Goal: Communication & Community: Share content

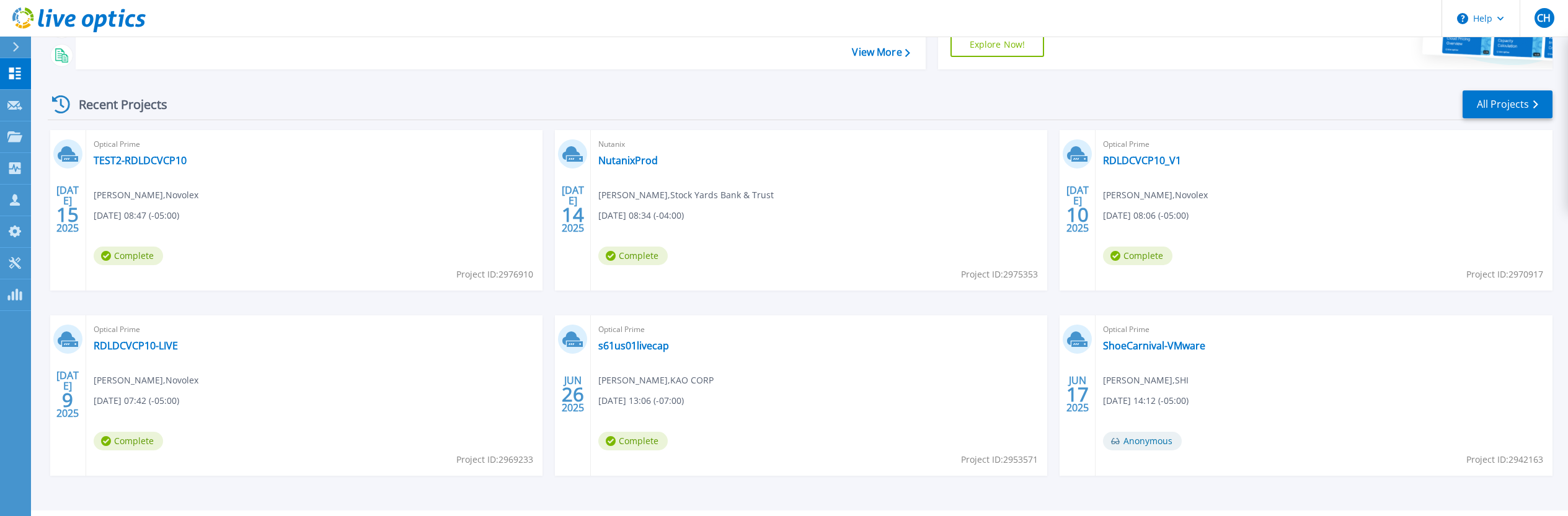
scroll to position [164, 0]
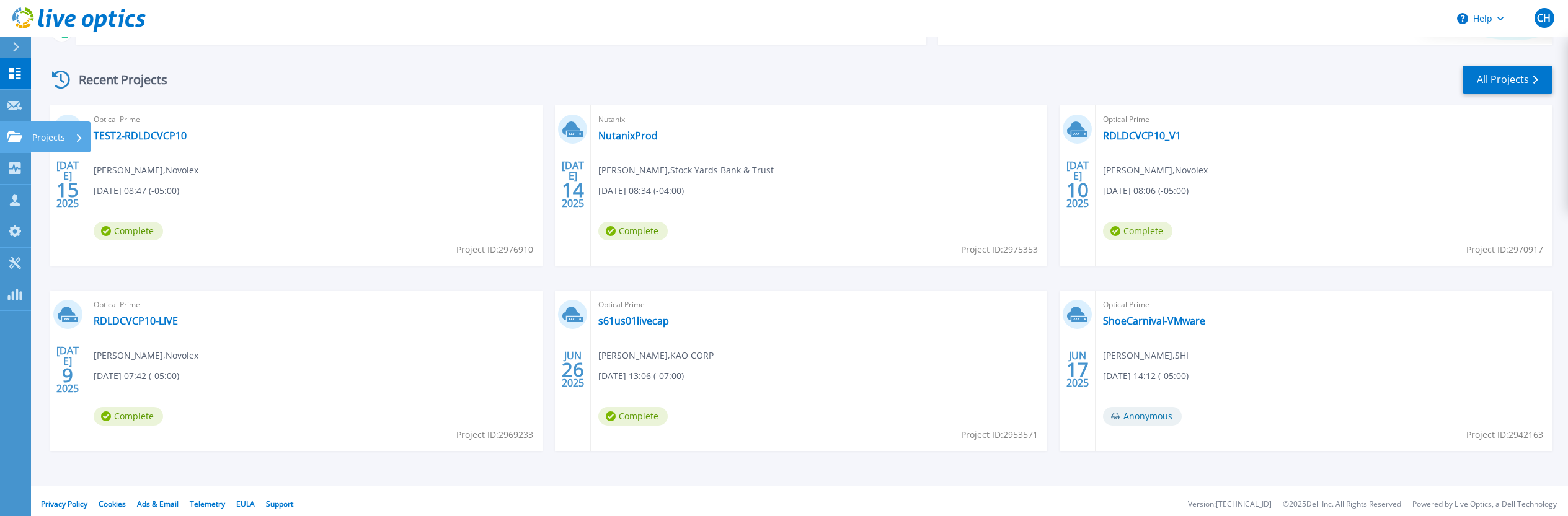
click at [10, 132] on icon at bounding box center [14, 137] width 15 height 11
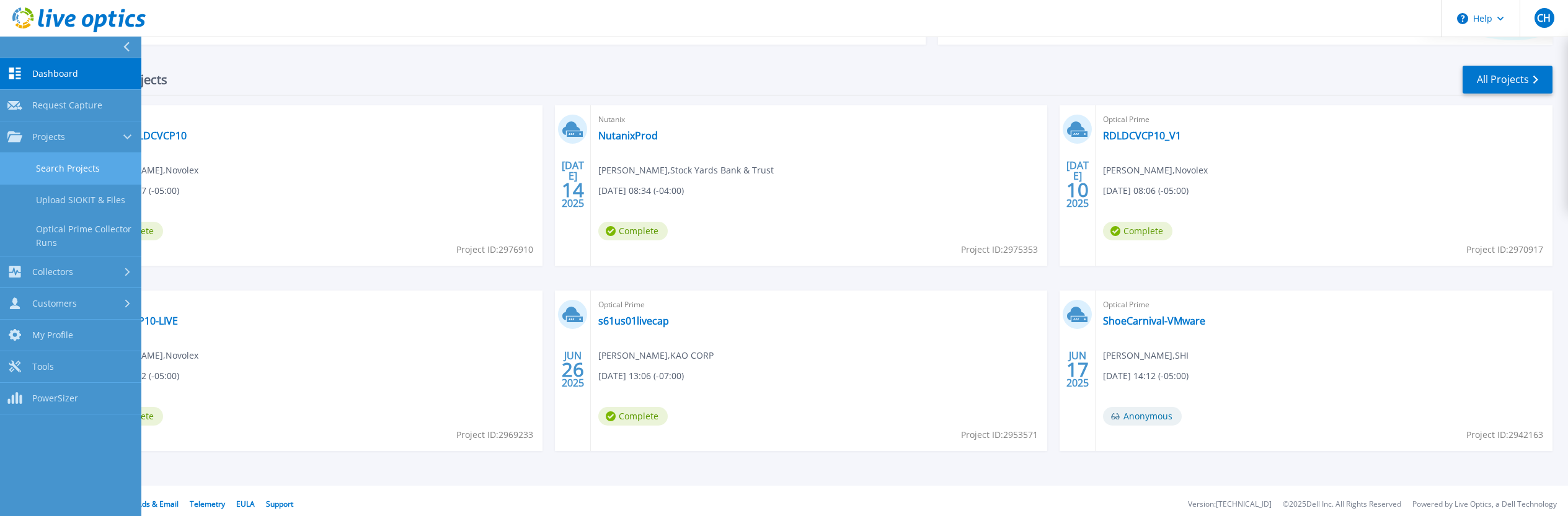
click at [31, 164] on link "Search Projects" at bounding box center [70, 169] width 142 height 31
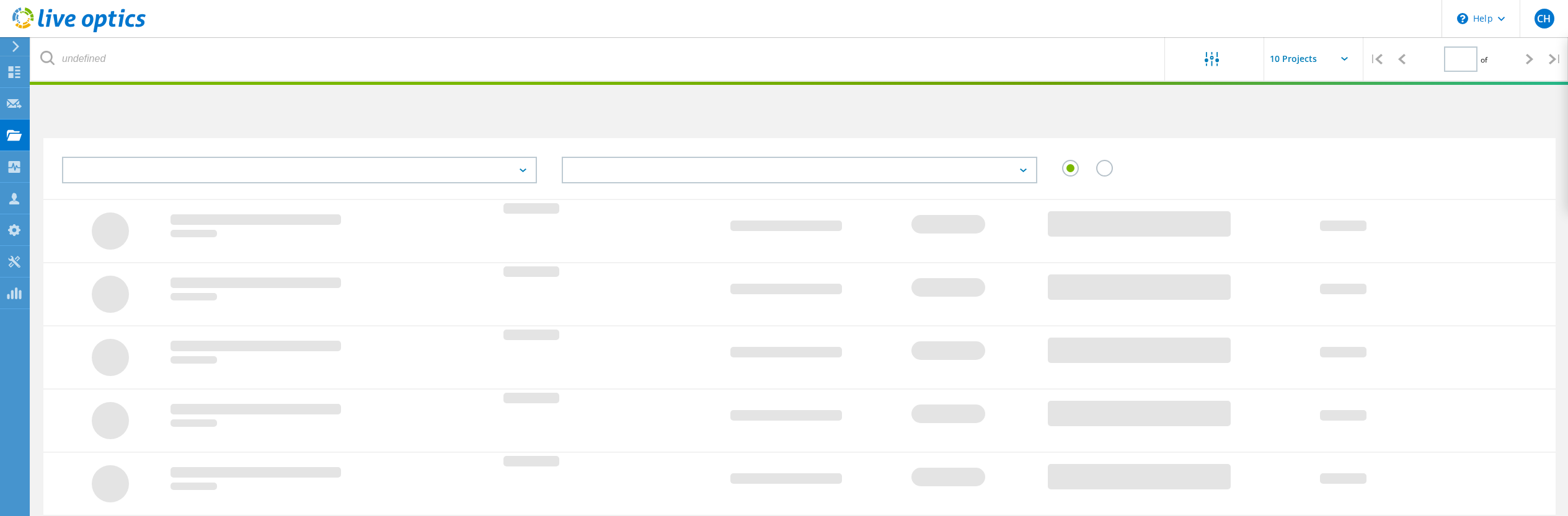
type input "1"
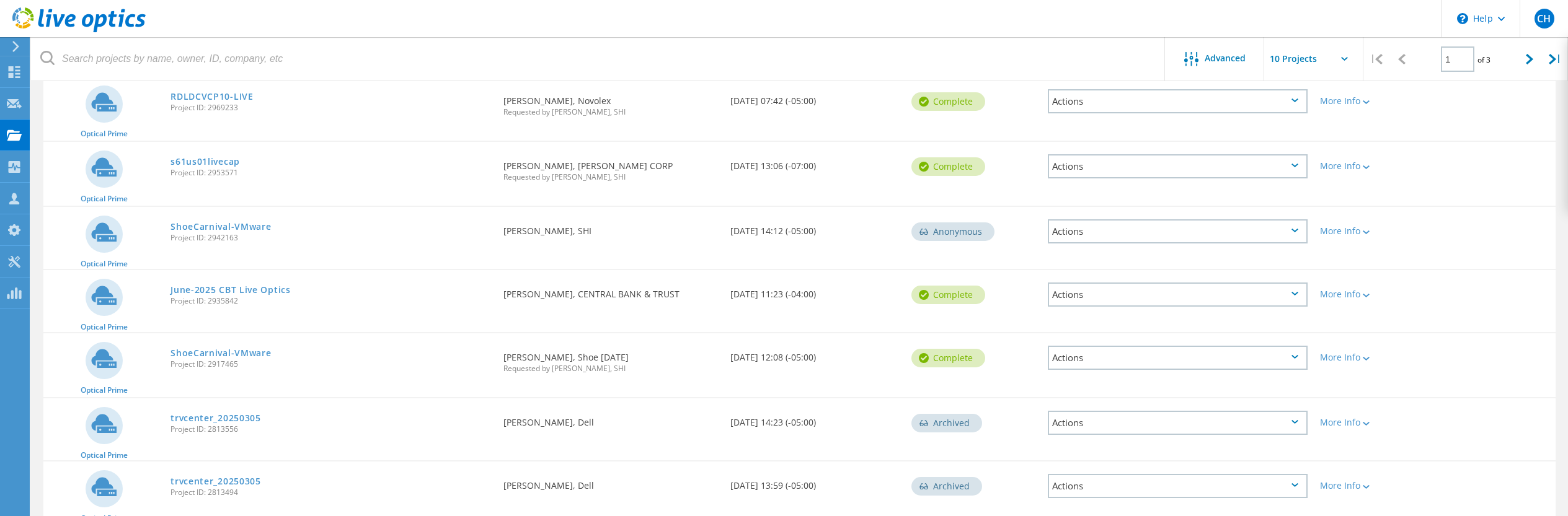
scroll to position [317, 0]
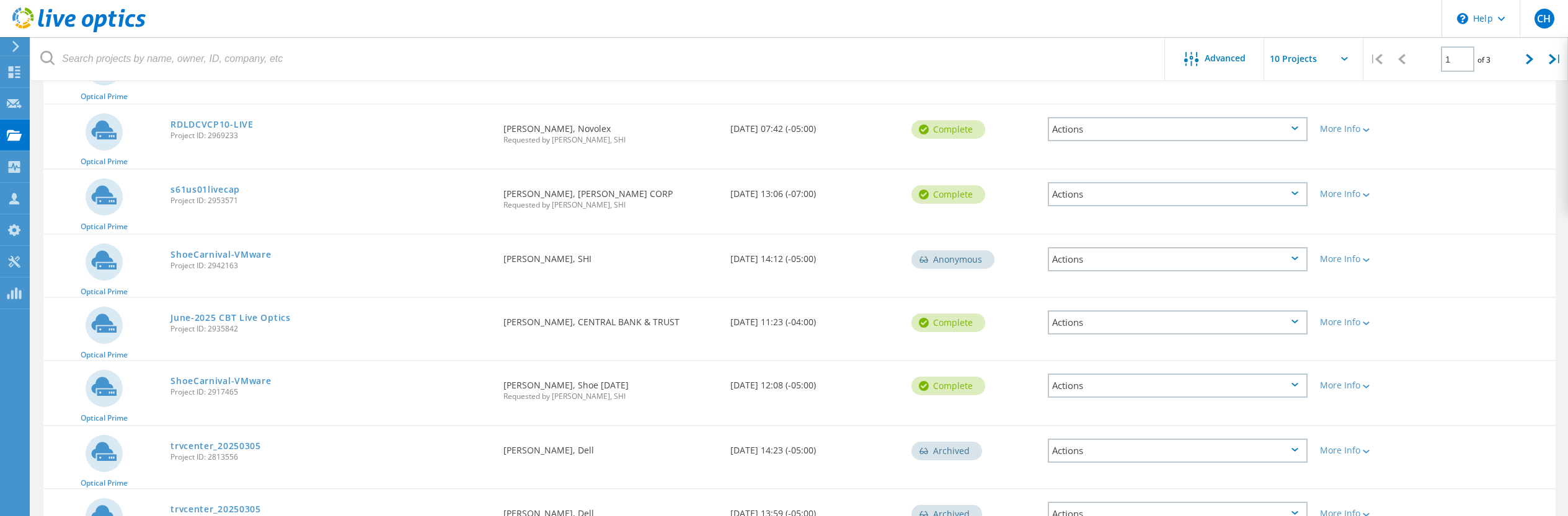
click at [1305, 322] on div "Actions" at bounding box center [1178, 322] width 260 height 24
click at [1288, 331] on div "Share" at bounding box center [1177, 332] width 257 height 19
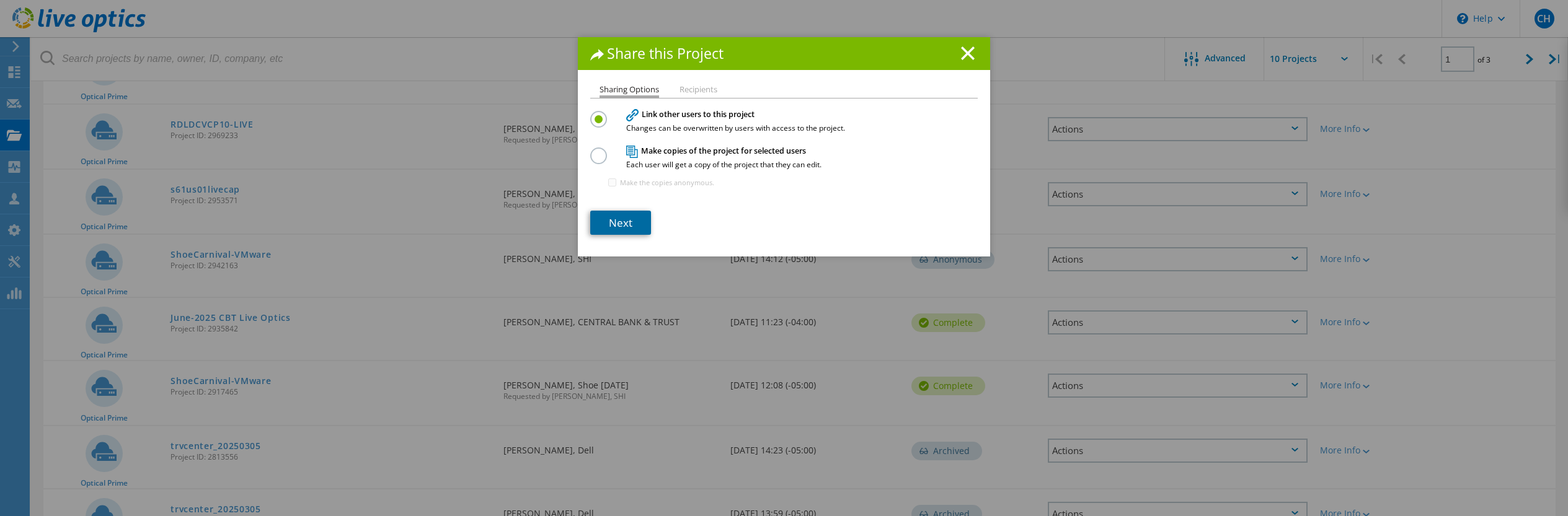
click at [635, 225] on link "Next" at bounding box center [620, 223] width 61 height 24
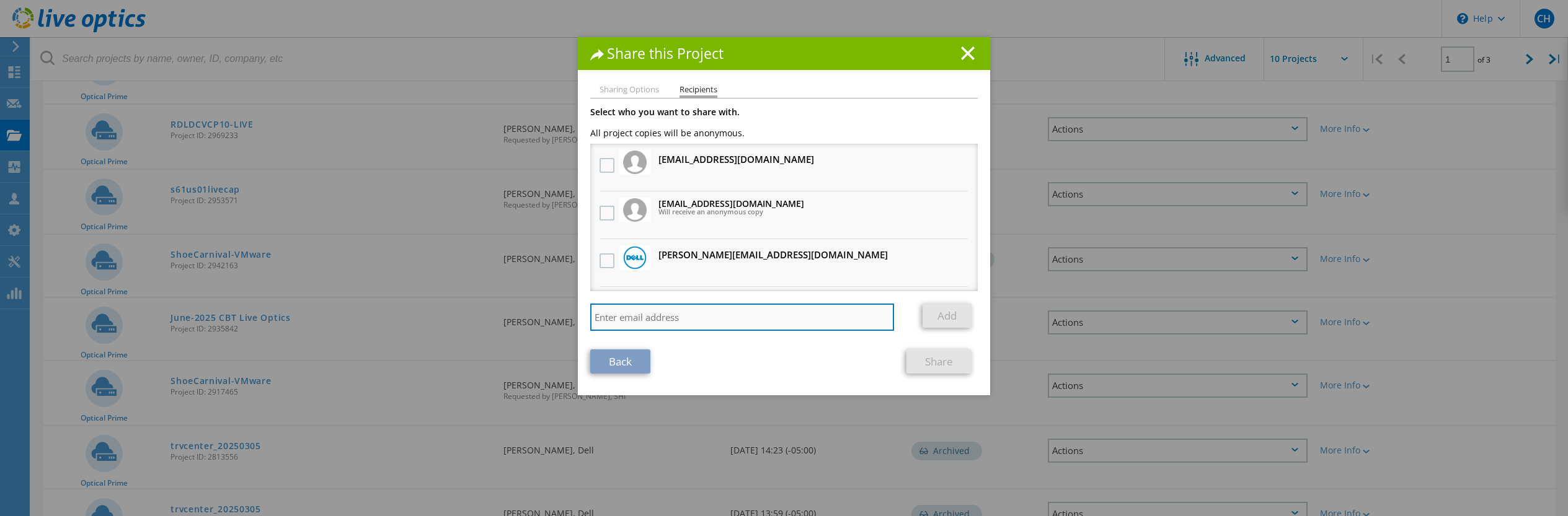
click at [760, 312] on input "search" at bounding box center [742, 317] width 304 height 27
click at [683, 322] on input "[PERSON_NAME]" at bounding box center [742, 317] width 304 height 27
click at [681, 322] on input "[PERSON_NAME]" at bounding box center [742, 317] width 304 height 27
paste input "[EMAIL_ADDRESS][DOMAIN_NAME]"
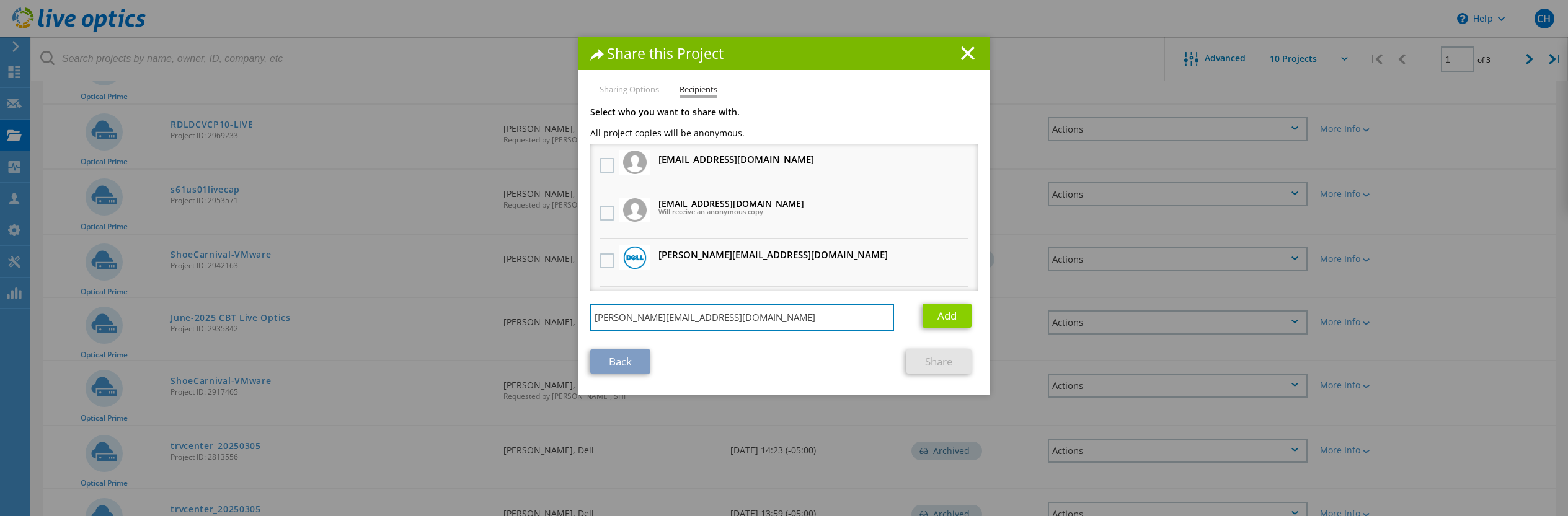
type input "[PERSON_NAME][EMAIL_ADDRESS][DOMAIN_NAME]"
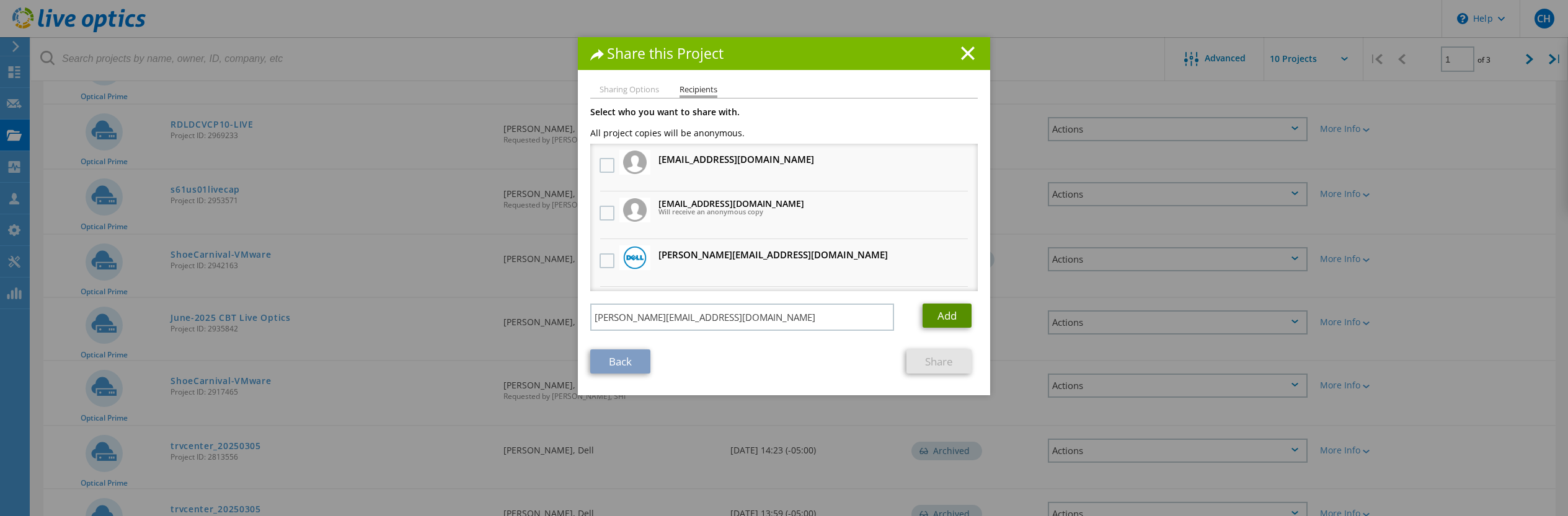
click at [939, 320] on link "Add" at bounding box center [947, 316] width 49 height 24
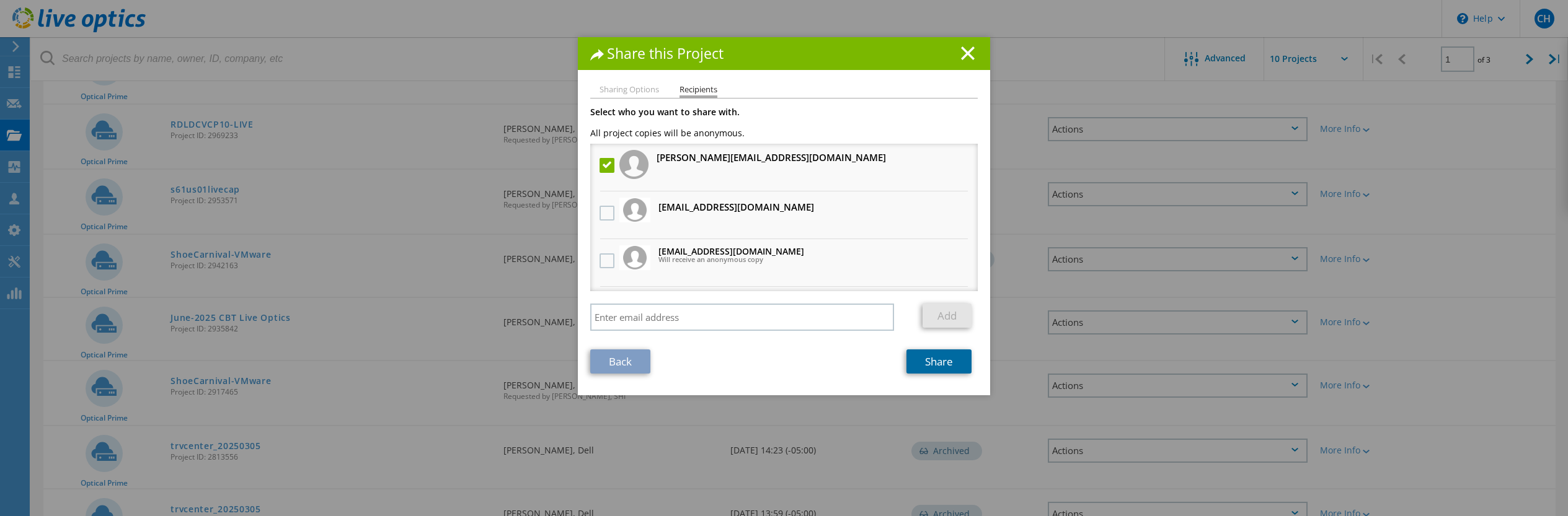
click at [940, 369] on link "Share" at bounding box center [939, 362] width 65 height 24
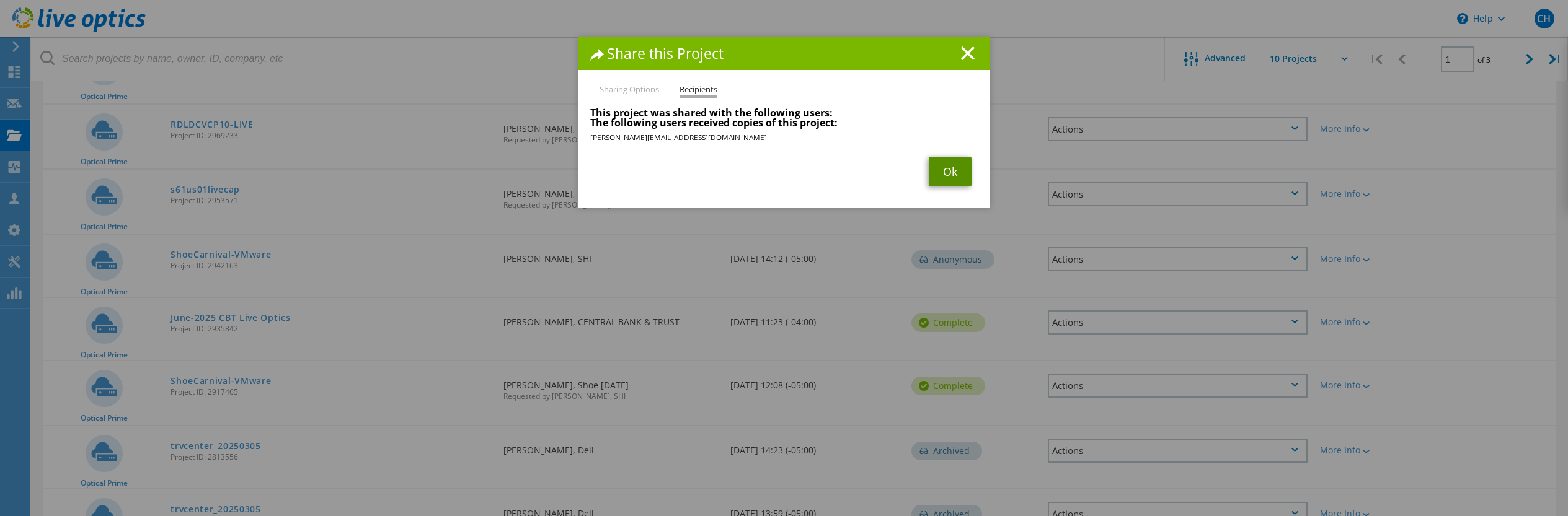
click at [954, 175] on link "Ok" at bounding box center [950, 172] width 43 height 30
